Goal: Task Accomplishment & Management: Complete application form

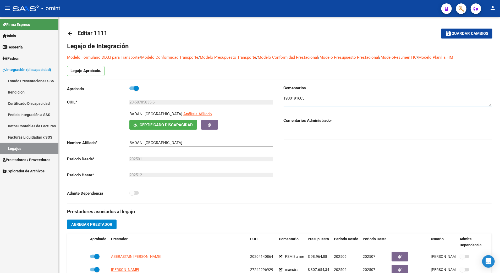
click at [19, 145] on link "Legajos" at bounding box center [29, 148] width 58 height 11
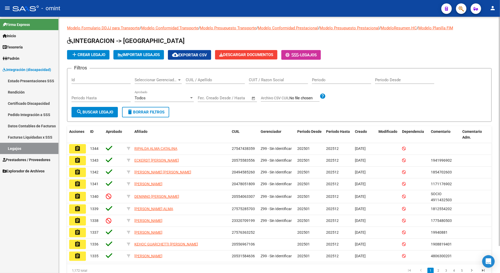
click at [203, 82] on input "CUIL / Apellido" at bounding box center [215, 79] width 59 height 5
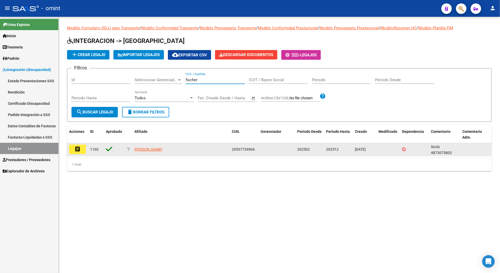
type input "fischer"
click at [79, 150] on mat-icon "assignment" at bounding box center [77, 149] width 6 height 6
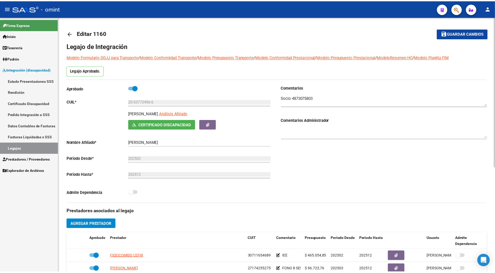
scroll to position [174, 0]
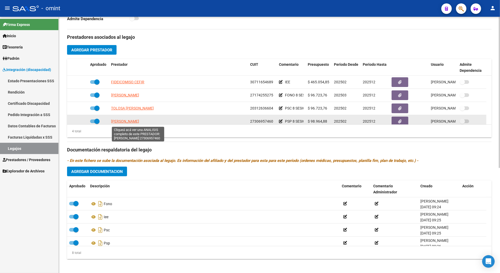
click at [137, 123] on span "[PERSON_NAME]" at bounding box center [125, 121] width 28 height 4
type textarea "27306957460"
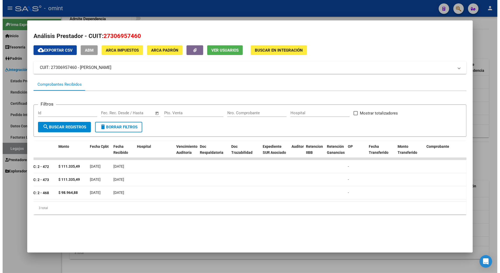
scroll to position [0, 0]
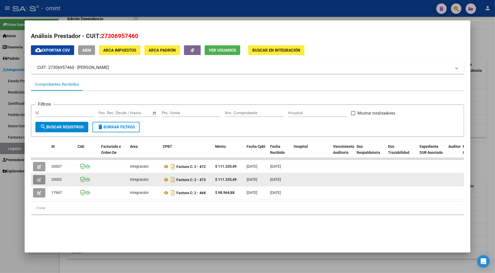
click at [37, 178] on icon "button" at bounding box center [39, 180] width 4 height 4
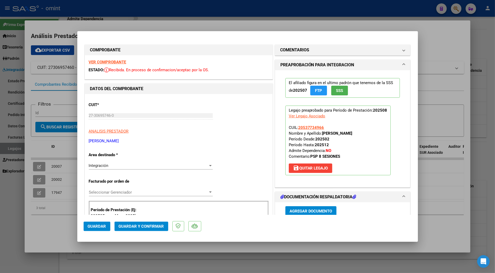
click at [482, 44] on div at bounding box center [247, 136] width 495 height 273
type input "$ 0,00"
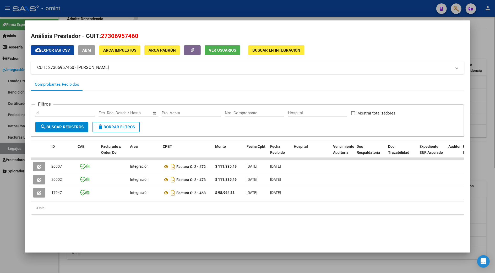
click at [478, 128] on div at bounding box center [247, 136] width 495 height 273
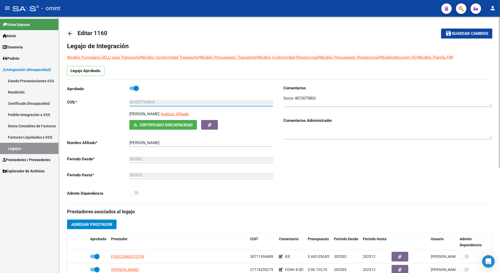
drag, startPoint x: 155, startPoint y: 104, endPoint x: 127, endPoint y: 102, distance: 28.7
click at [127, 102] on app-form-text-field "CUIL * 20-53773496-6 Ingresar CUIL" at bounding box center [170, 102] width 206 height 5
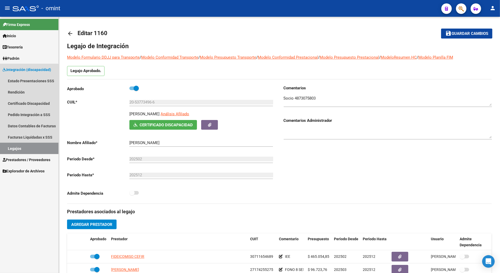
click at [16, 147] on link "Legajos" at bounding box center [29, 148] width 58 height 11
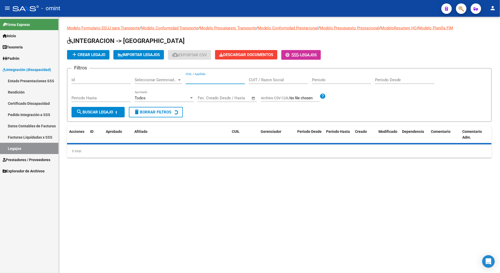
click at [200, 80] on input "CUIL / Apellido" at bounding box center [215, 79] width 59 height 5
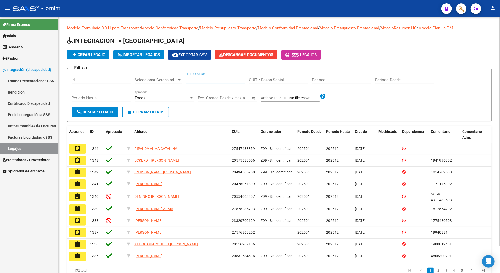
paste input "20454884338"
type input "20454884338"
click at [95, 111] on span "search Buscar Legajo" at bounding box center [94, 112] width 37 height 5
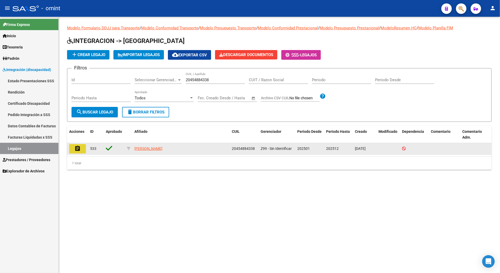
click at [77, 147] on mat-icon "assignment" at bounding box center [77, 148] width 6 height 6
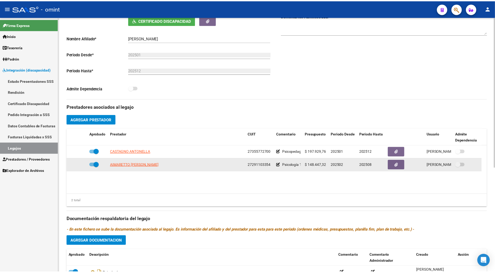
scroll to position [140, 0]
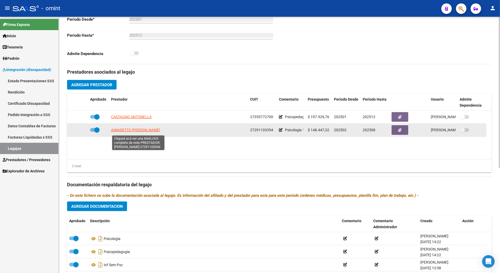
click at [130, 130] on span "AIMARETTO [PERSON_NAME]" at bounding box center [135, 130] width 49 height 4
type textarea "27291103354"
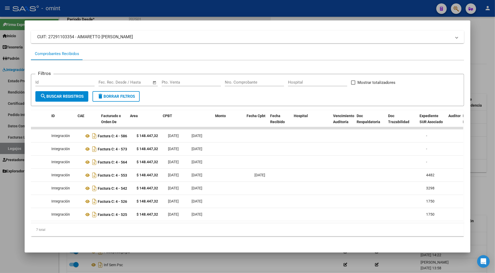
scroll to position [0, 0]
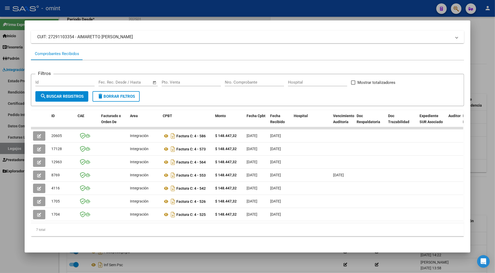
drag, startPoint x: 187, startPoint y: 223, endPoint x: 23, endPoint y: 214, distance: 163.6
click at [25, 214] on mat-dialog-content "Análisis Prestador - CUIT: 27291103354 cloud_download Exportar CSV ABM ARCA Imp…" at bounding box center [247, 136] width 445 height 219
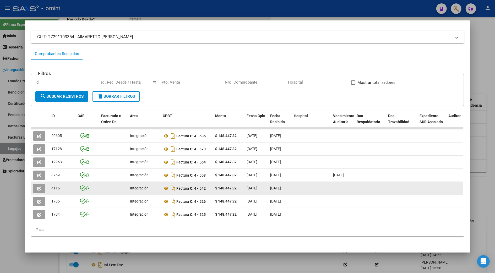
click at [421, 185] on div at bounding box center [431, 188] width 25 height 6
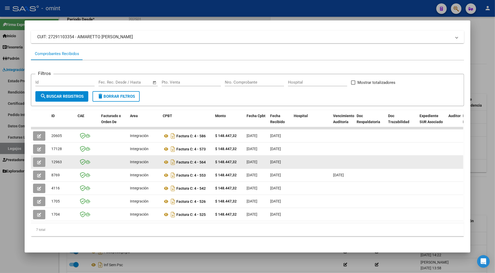
click at [37, 160] on icon "button" at bounding box center [39, 162] width 4 height 4
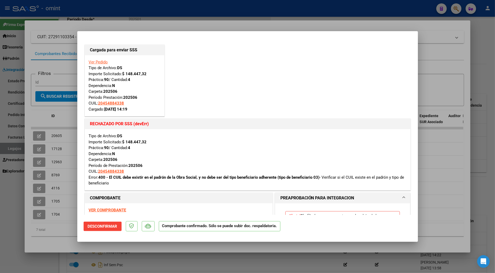
click at [446, 143] on div at bounding box center [247, 136] width 495 height 273
type input "$ 0,00"
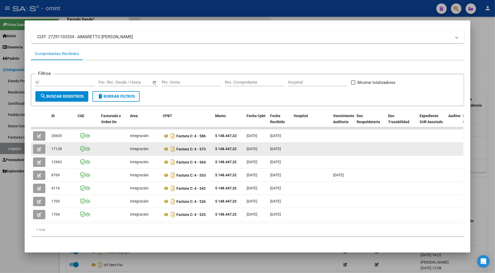
click at [37, 147] on icon "button" at bounding box center [39, 149] width 4 height 4
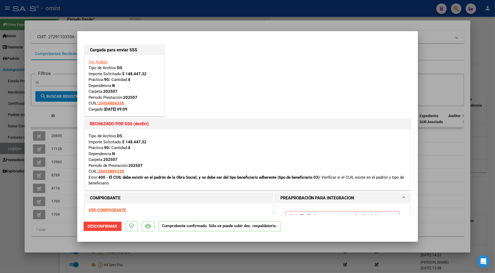
click at [468, 152] on div at bounding box center [247, 136] width 495 height 273
type input "$ 0,00"
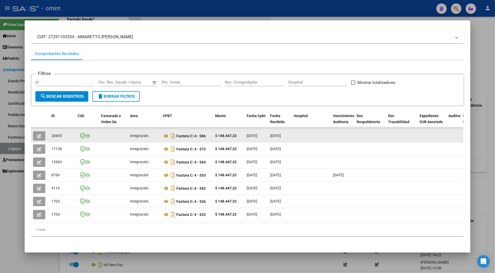
click at [37, 134] on icon "button" at bounding box center [39, 136] width 4 height 4
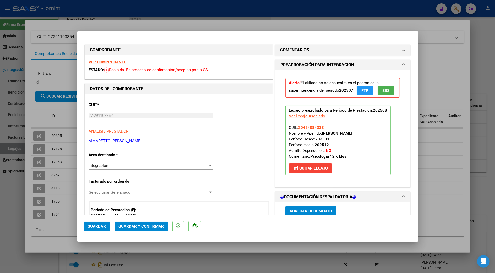
click at [103, 60] on strong "VER COMPROBANTE" at bounding box center [107, 62] width 37 height 5
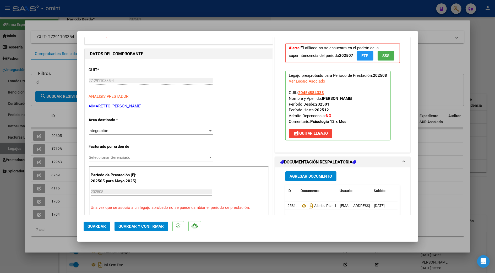
click at [457, 155] on div at bounding box center [247, 136] width 495 height 273
type input "$ 0,00"
